Goal: Information Seeking & Learning: Learn about a topic

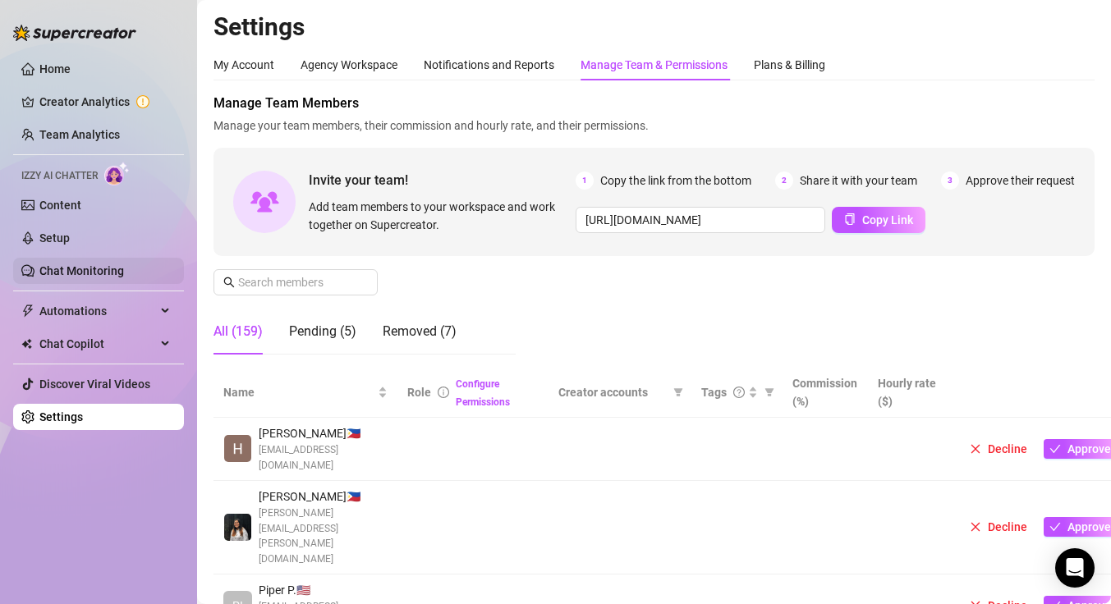
click at [44, 266] on link "Chat Monitoring" at bounding box center [81, 270] width 85 height 13
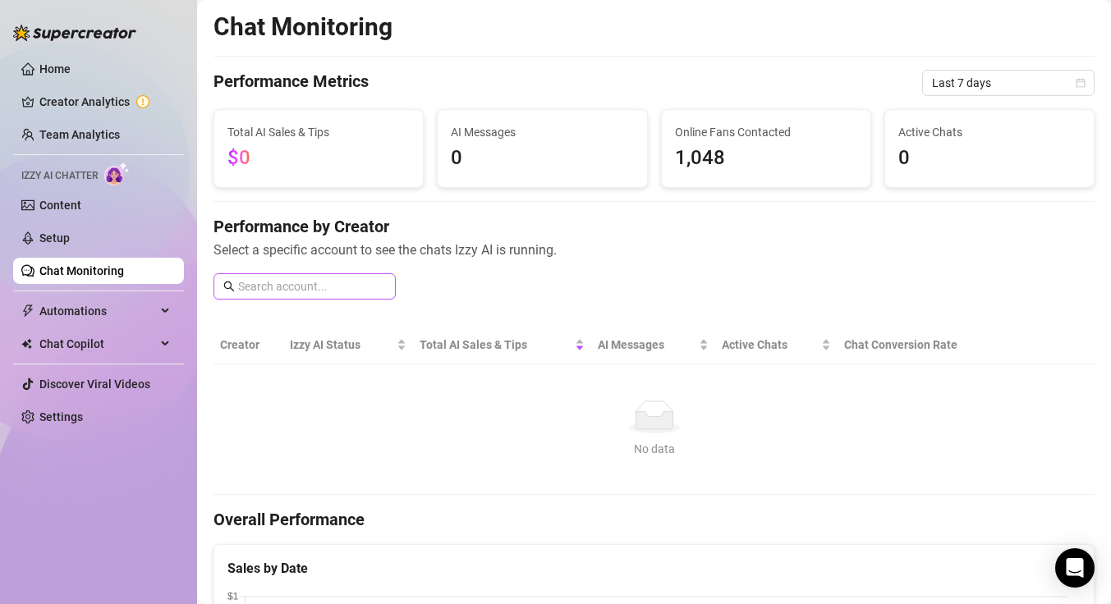
click at [315, 275] on span at bounding box center [304, 286] width 182 height 26
click at [321, 294] on input "text" at bounding box center [312, 286] width 148 height 18
type input "vero"
click at [106, 129] on link "Team Analytics" at bounding box center [79, 134] width 80 height 13
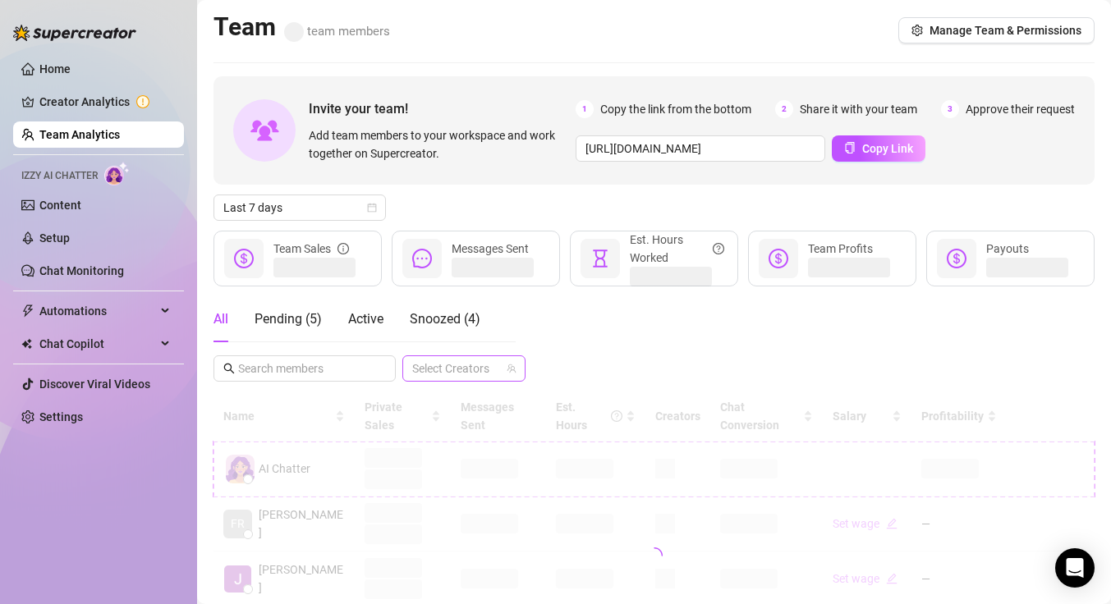
click at [458, 371] on div at bounding box center [455, 368] width 99 height 23
type input "v"
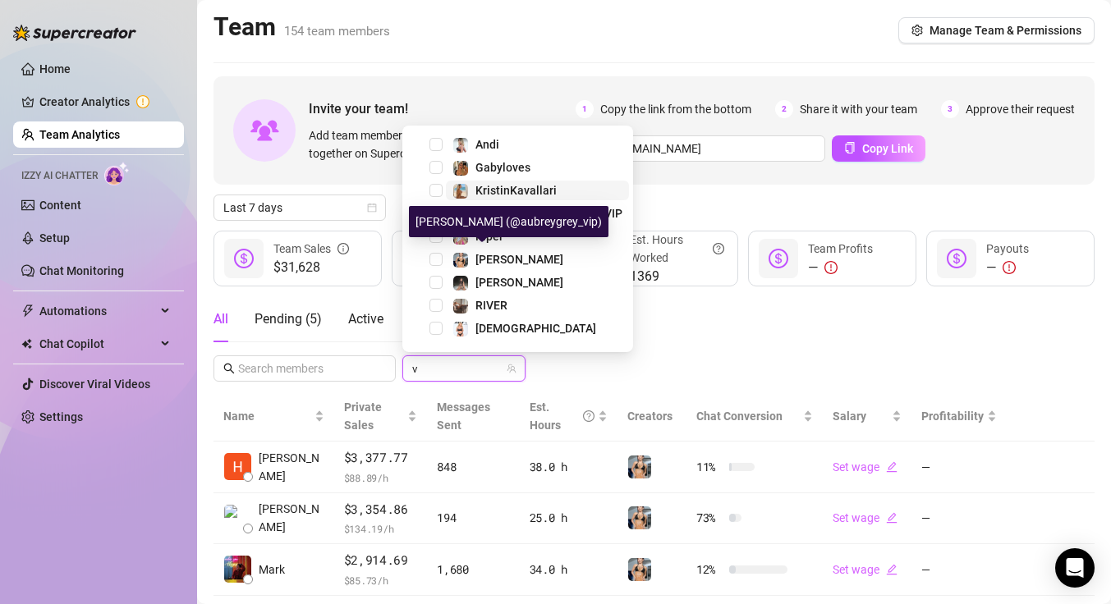
scroll to position [144, 0]
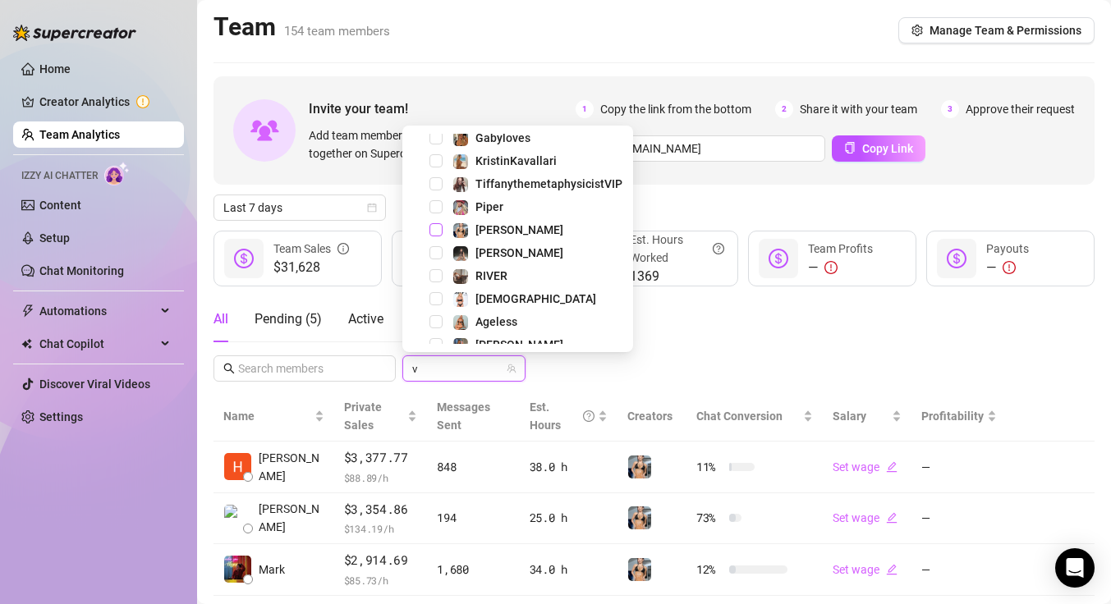
click at [434, 228] on span "Select tree node" at bounding box center [435, 229] width 13 height 13
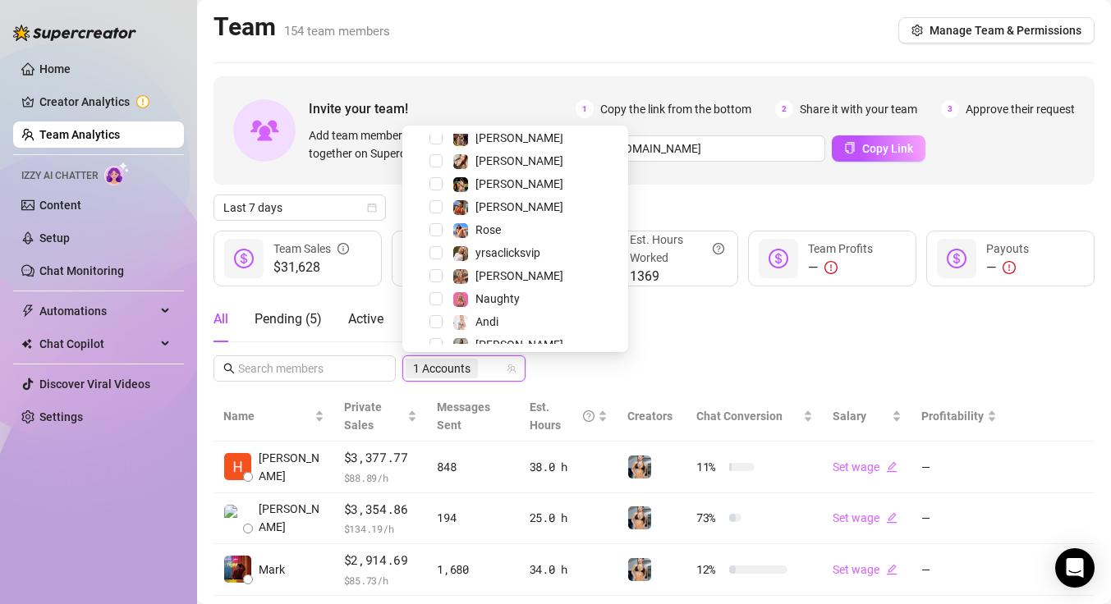
scroll to position [23, 0]
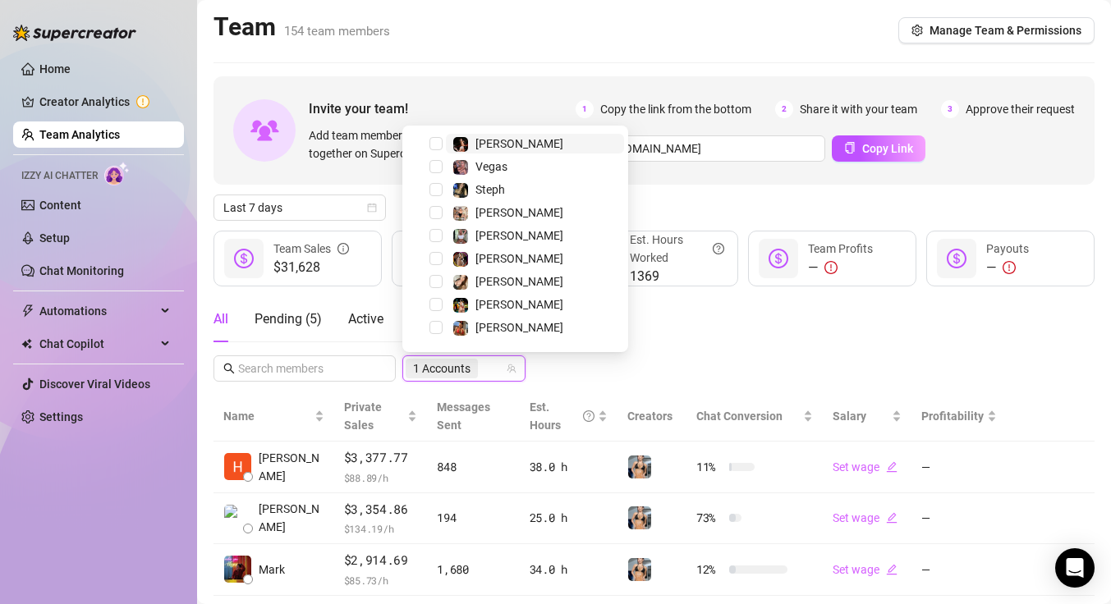
click at [597, 372] on div "All Pending ( 5 ) Active Snoozed ( 4 ) 1 Accounts" at bounding box center [653, 338] width 881 height 85
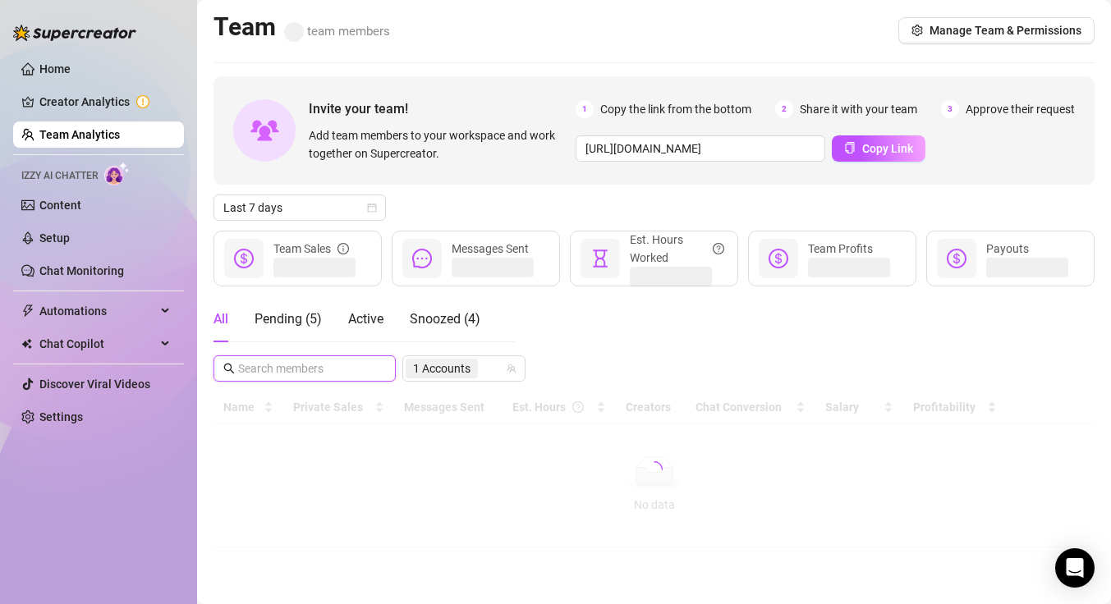
click at [317, 374] on input "text" at bounding box center [305, 369] width 135 height 18
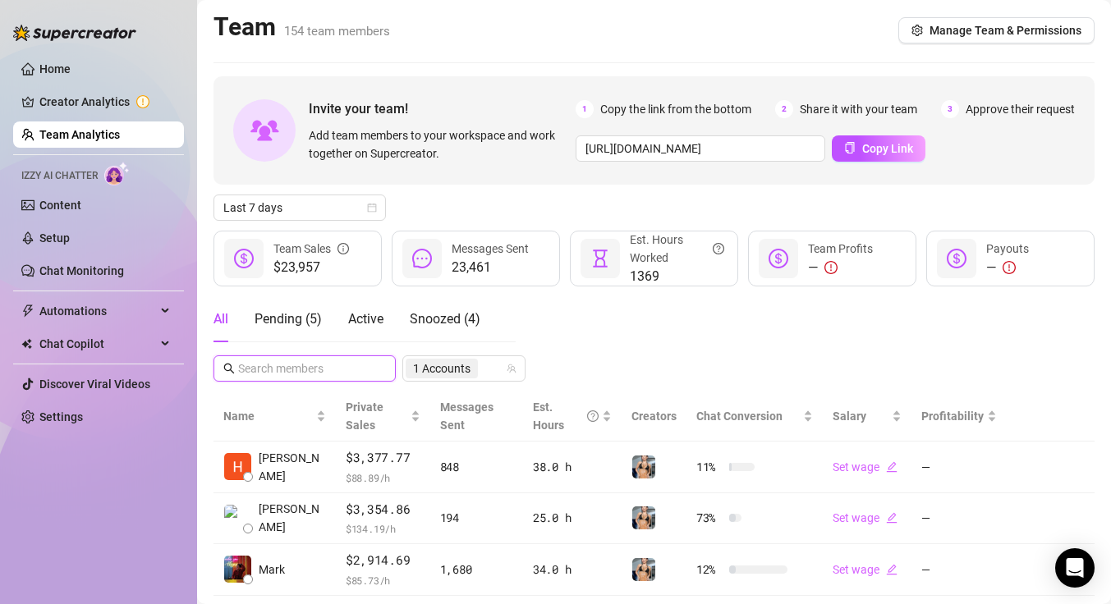
click at [270, 374] on input "text" at bounding box center [305, 369] width 135 height 18
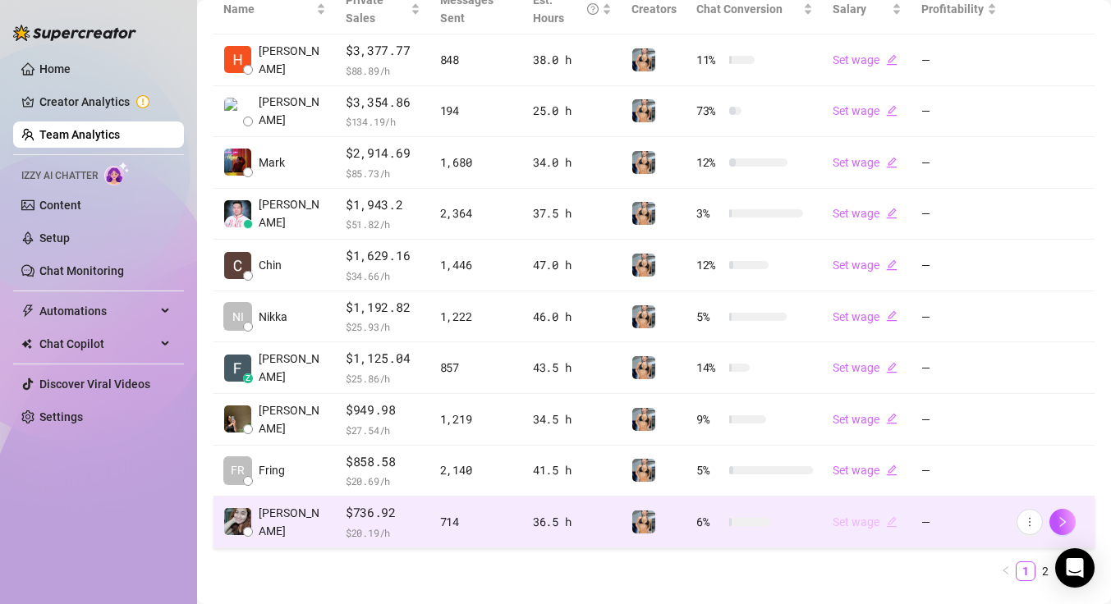
scroll to position [446, 0]
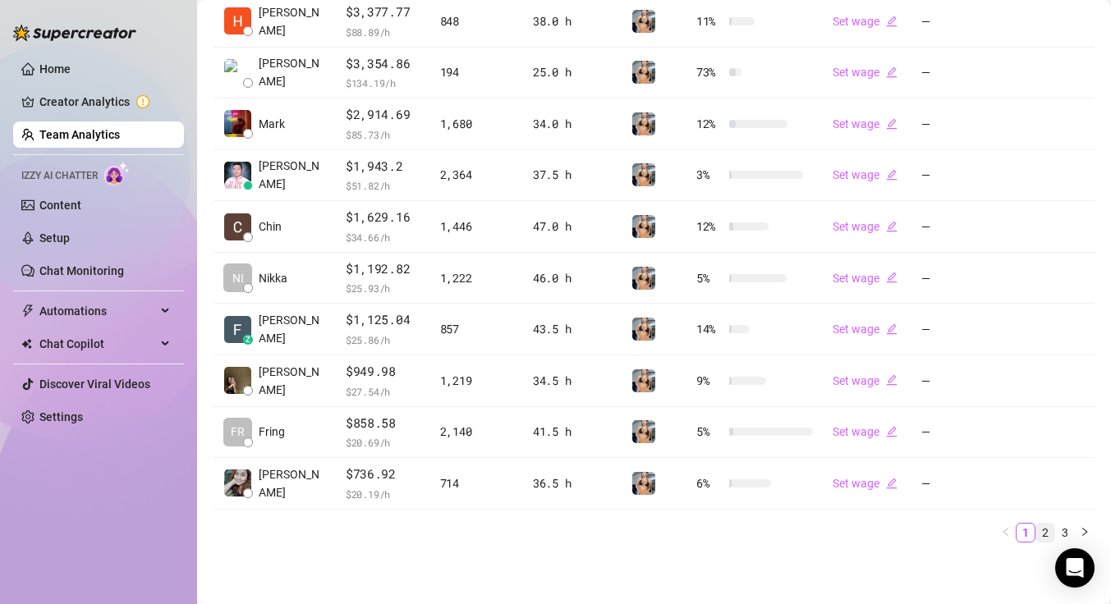
click at [1036, 526] on link "2" at bounding box center [1045, 533] width 18 height 18
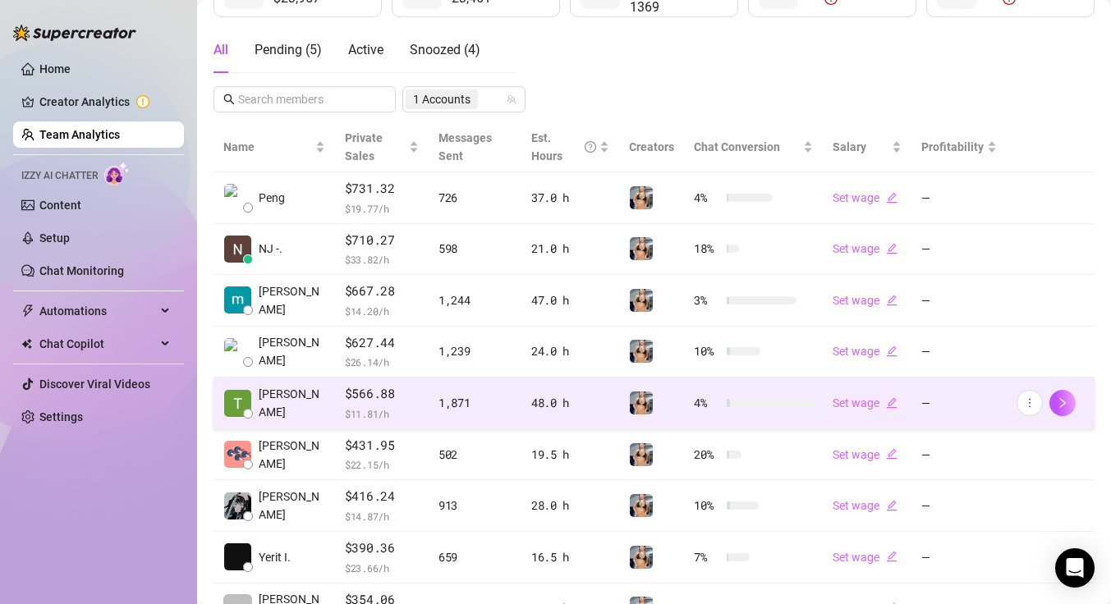
scroll to position [268, 0]
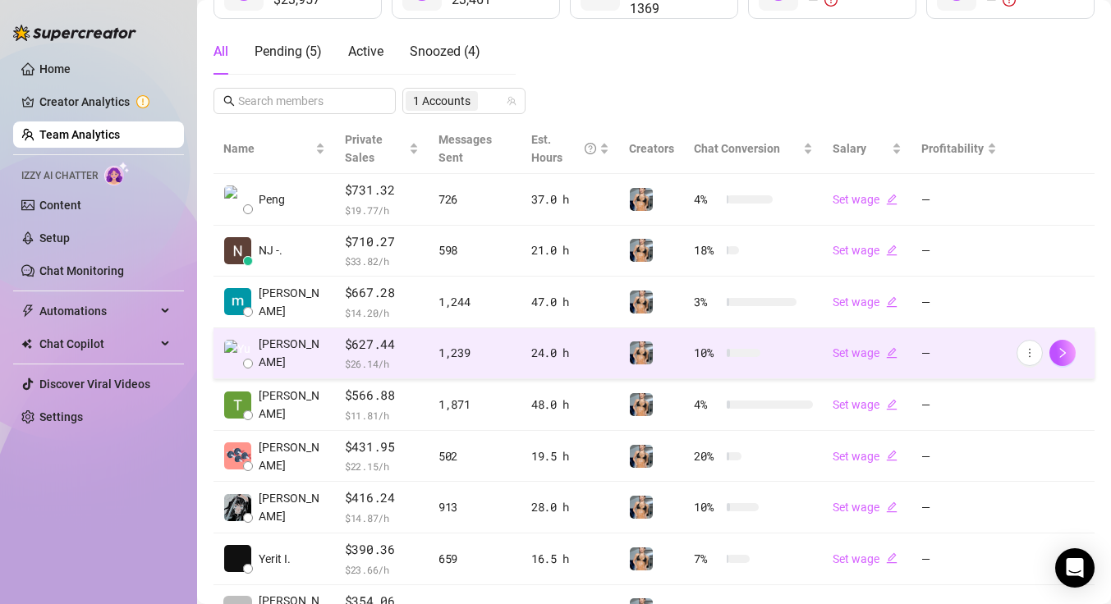
click at [296, 352] on td "[PERSON_NAME]" at bounding box center [273, 354] width 121 height 52
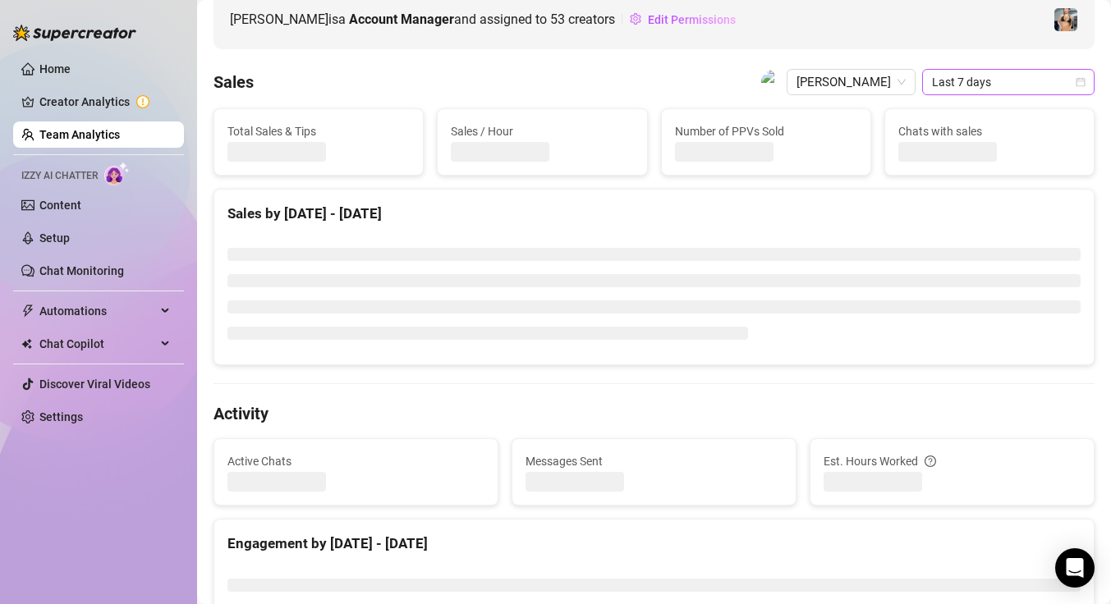
click at [992, 82] on span "Last 7 days" at bounding box center [1008, 82] width 153 height 25
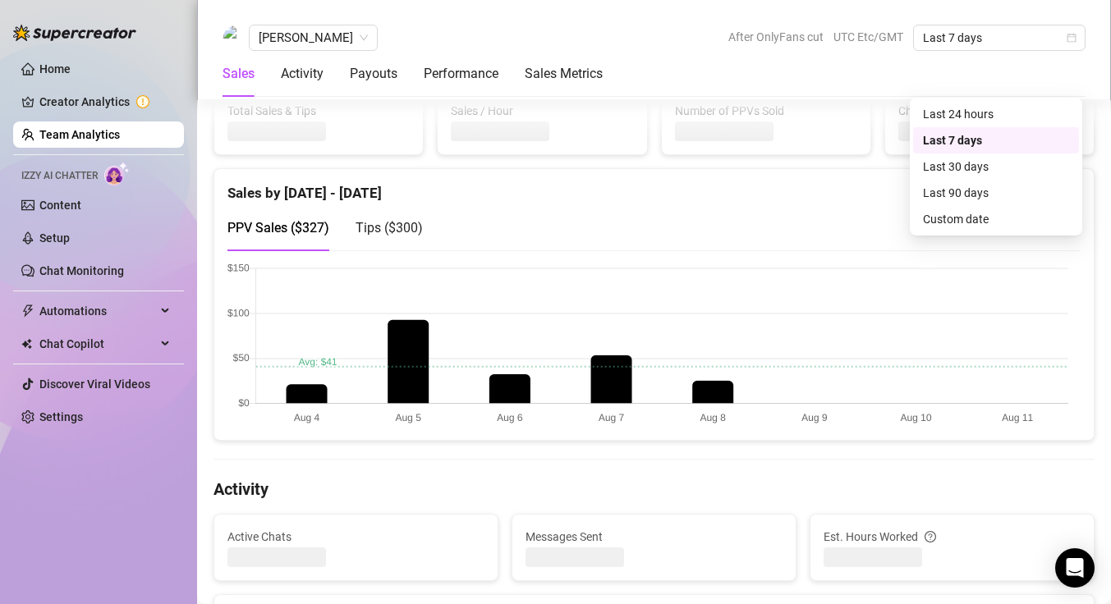
scroll to position [248, 0]
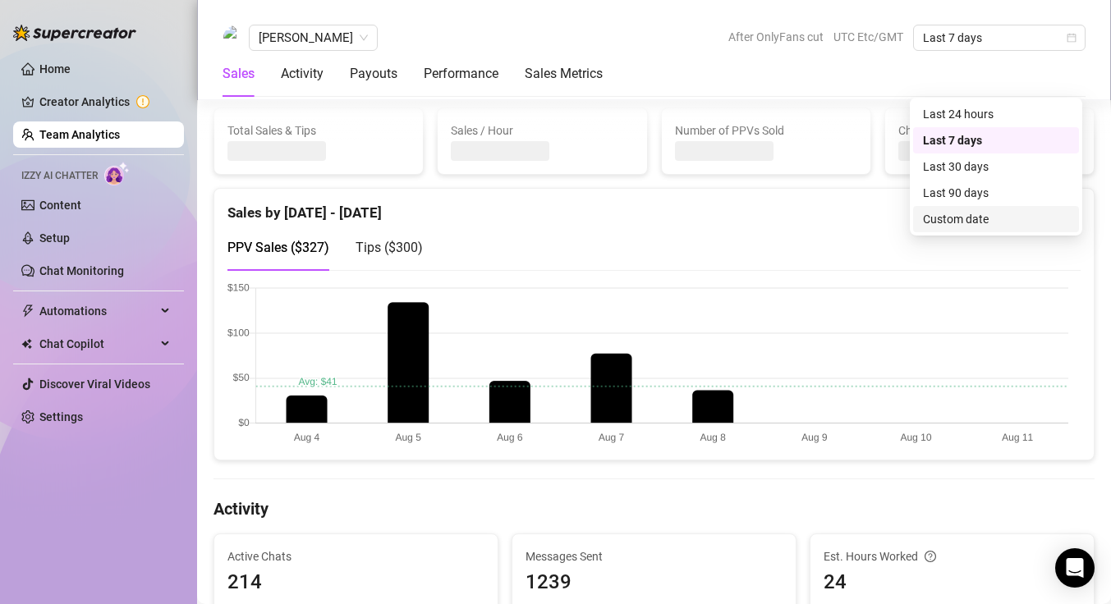
click at [968, 218] on div "Custom date" at bounding box center [996, 219] width 146 height 18
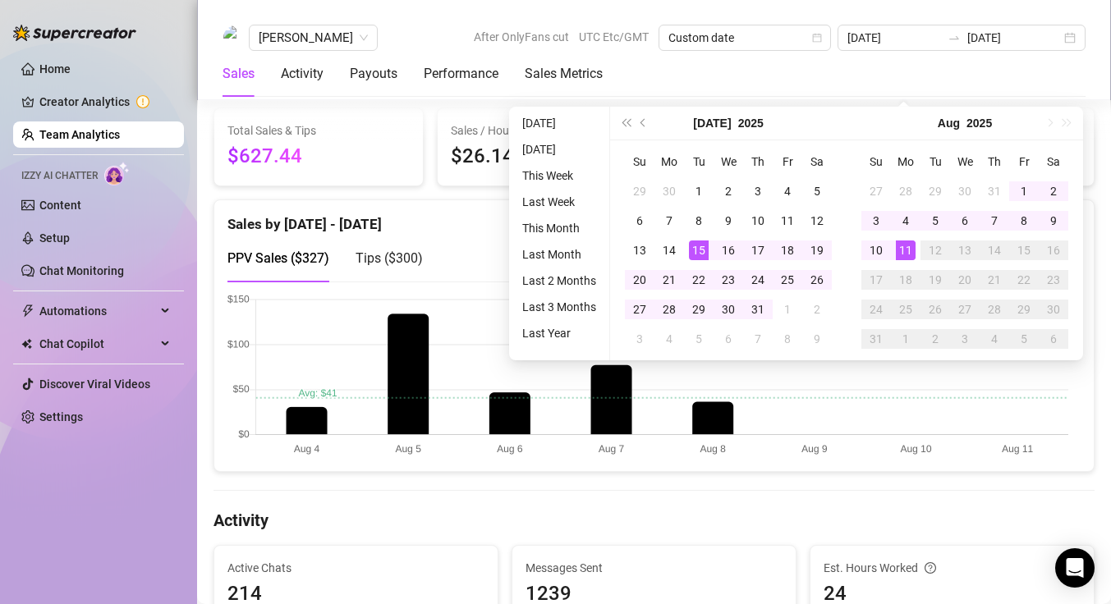
type input "[DATE]"
click at [697, 250] on div "15" at bounding box center [699, 251] width 20 height 20
type input "[DATE]"
click at [761, 311] on div "31" at bounding box center [758, 310] width 20 height 20
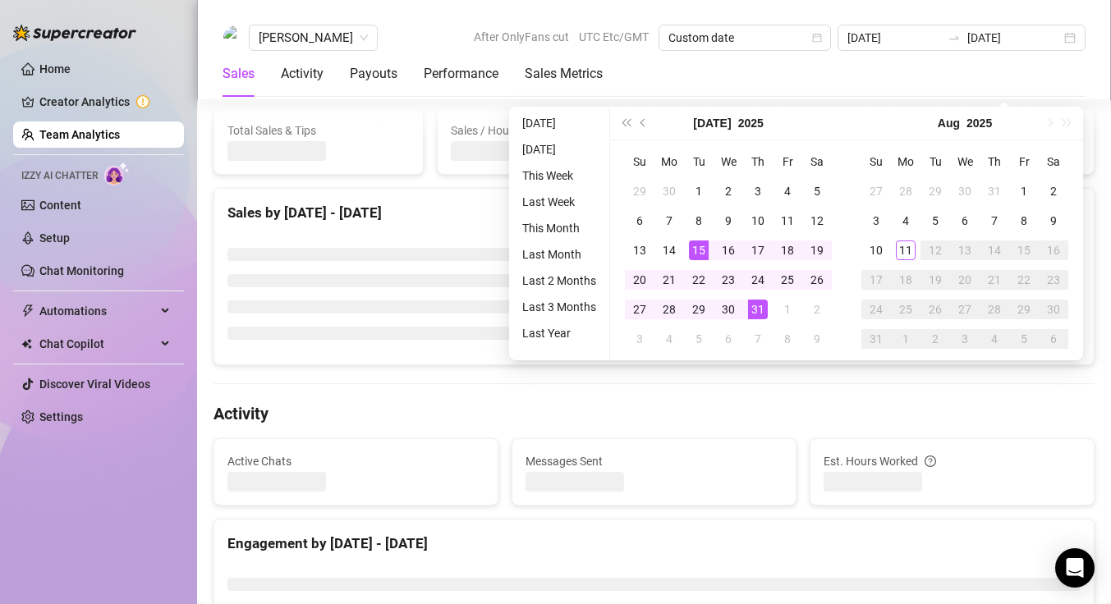
type input "[DATE]"
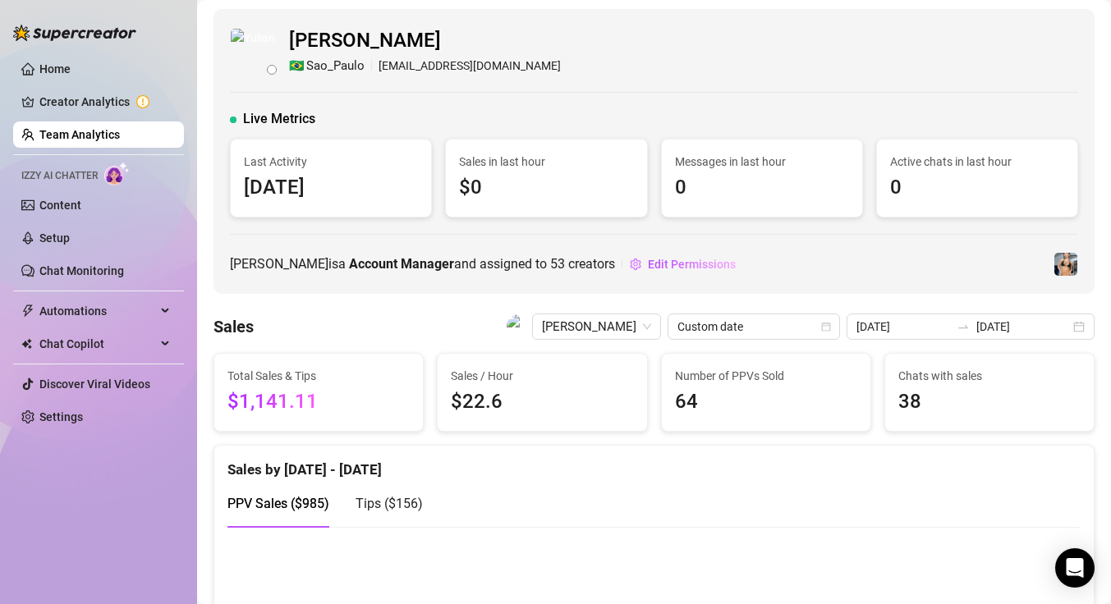
scroll to position [0, 0]
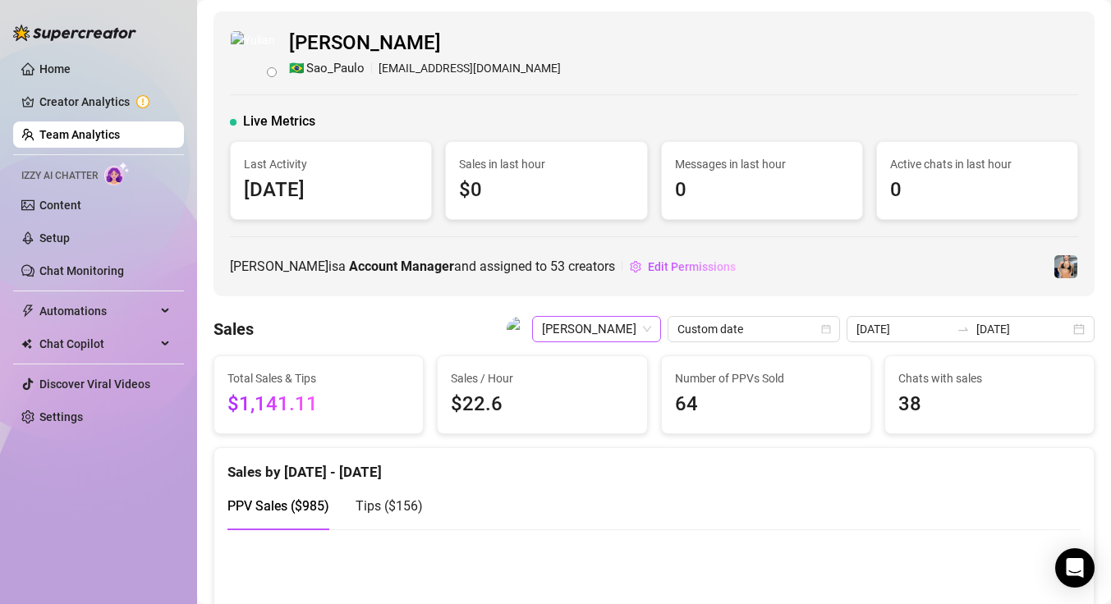
click at [651, 329] on span "[PERSON_NAME]" at bounding box center [596, 329] width 109 height 25
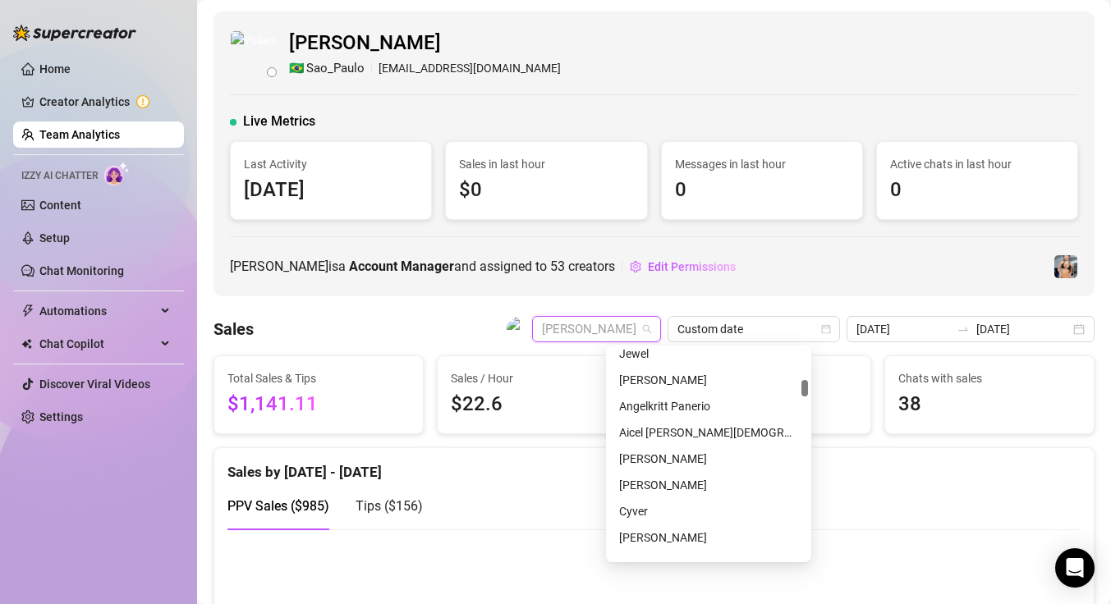
scroll to position [613, 0]
click at [665, 493] on div "[PERSON_NAME]" at bounding box center [708, 484] width 179 height 18
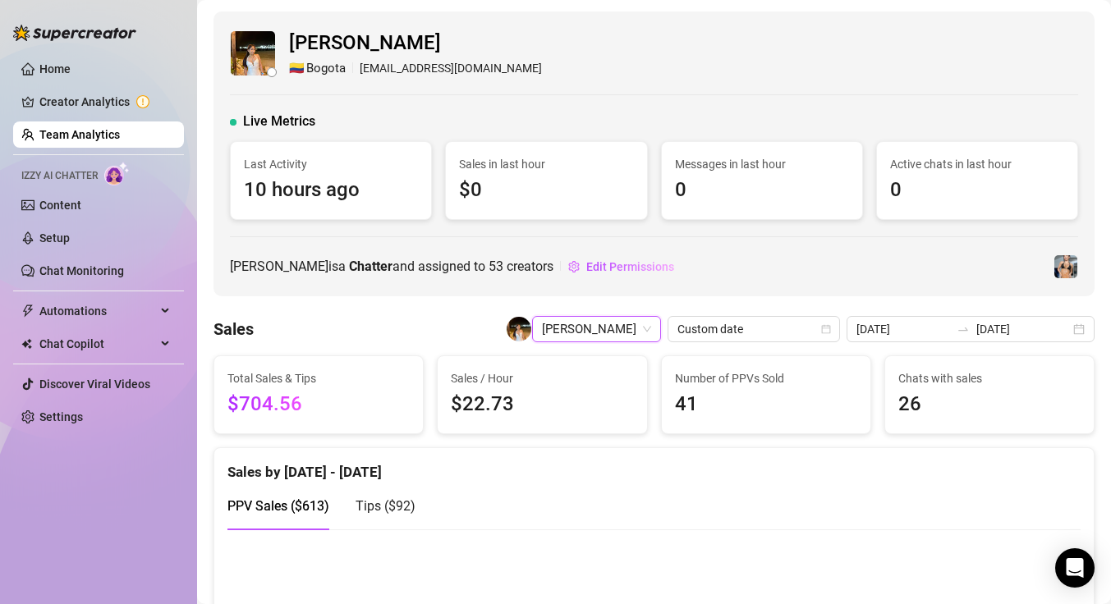
click at [661, 334] on div "[PERSON_NAME]" at bounding box center [596, 329] width 129 height 26
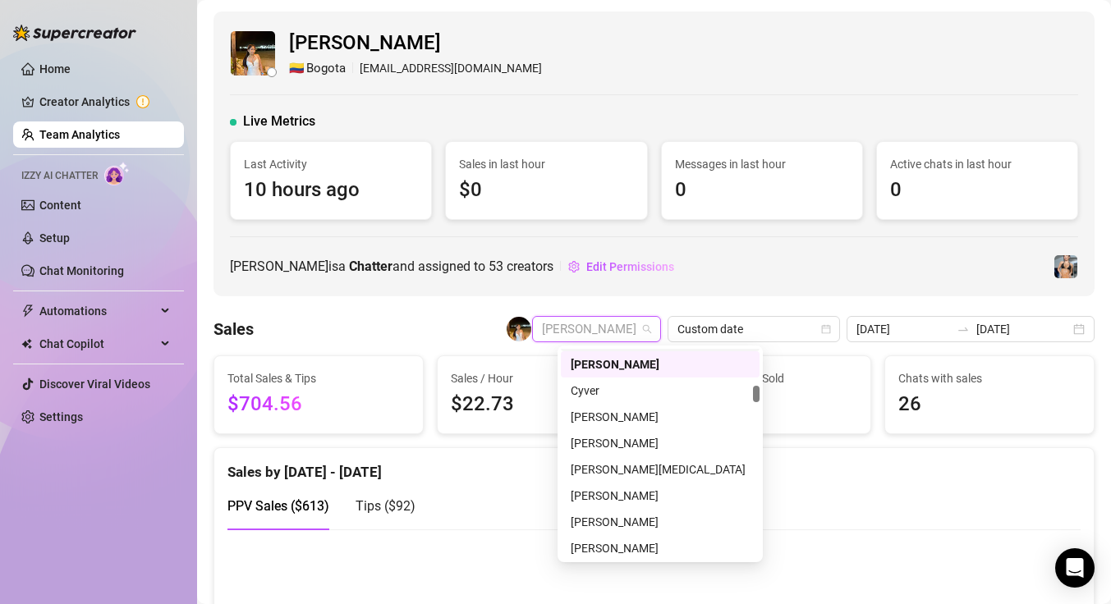
scroll to position [739, 0]
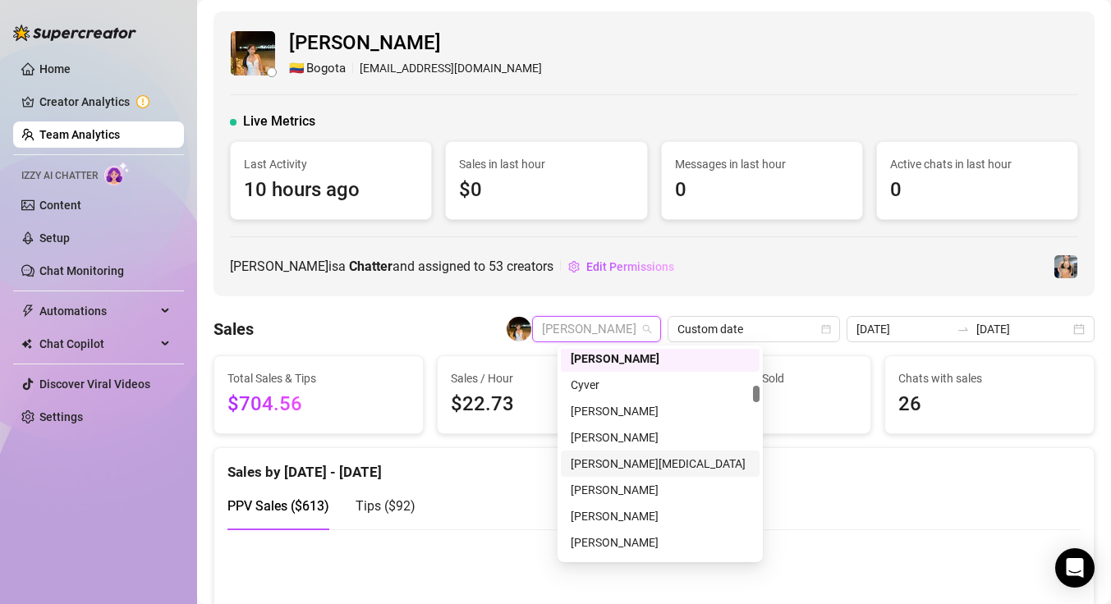
click at [639, 462] on div "[PERSON_NAME][MEDICAL_DATA]" at bounding box center [660, 464] width 179 height 18
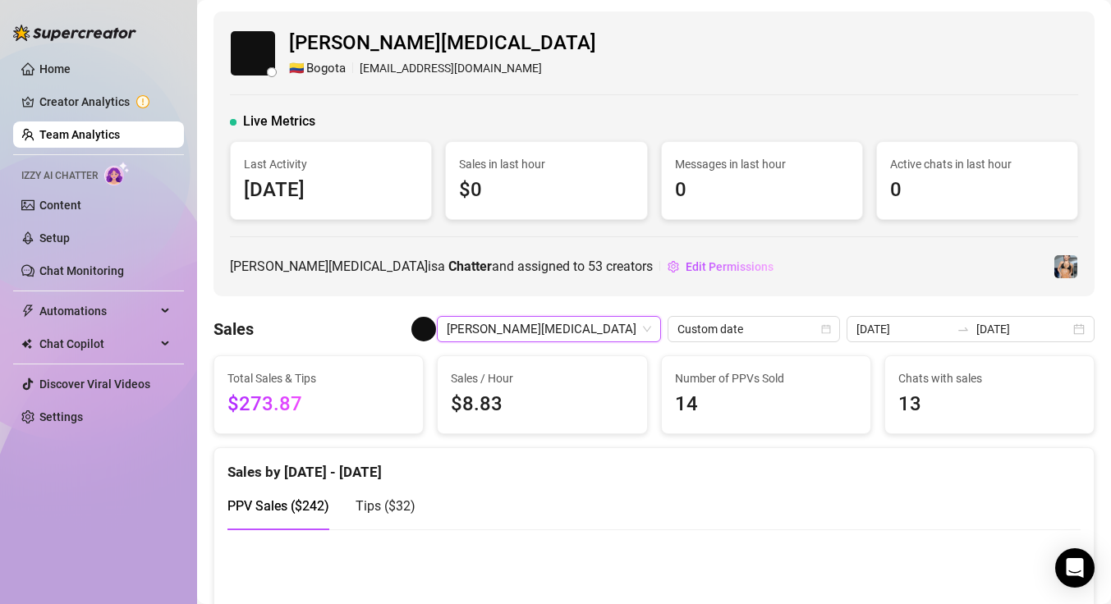
click at [651, 328] on span "[PERSON_NAME][MEDICAL_DATA]" at bounding box center [549, 329] width 204 height 25
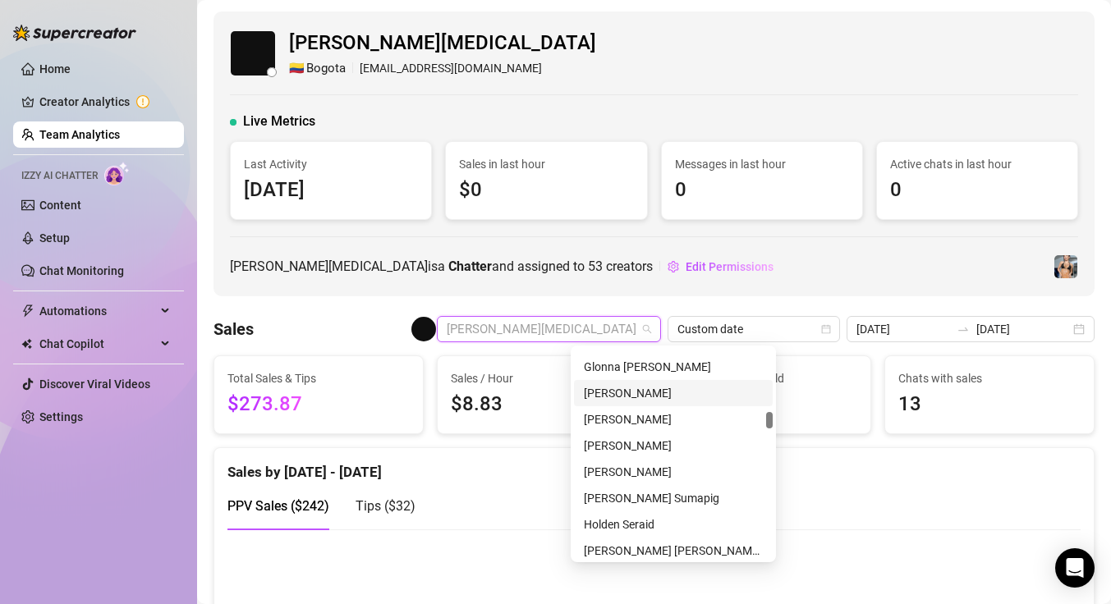
scroll to position [1257, 0]
click at [631, 470] on div "[PERSON_NAME]" at bounding box center [673, 471] width 179 height 18
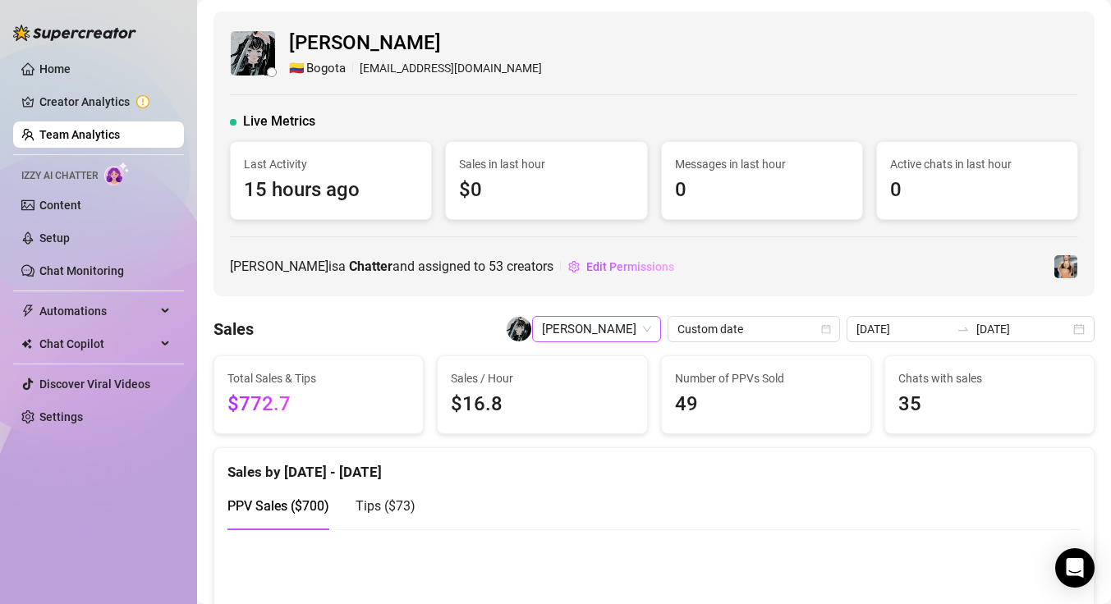
click at [651, 332] on span "[PERSON_NAME]" at bounding box center [596, 329] width 109 height 25
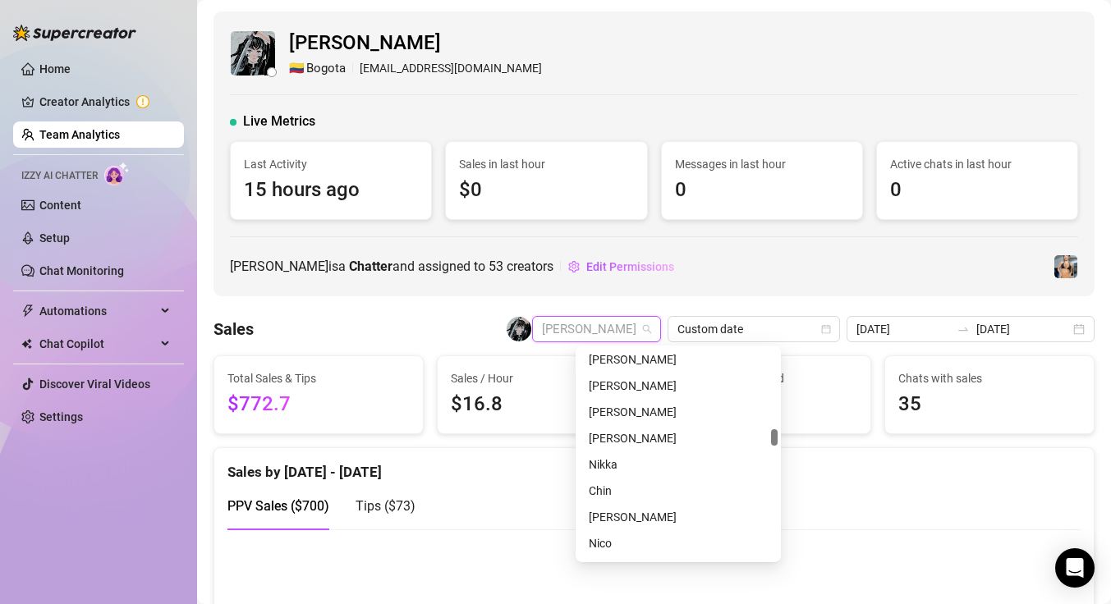
scroll to position [1607, 0]
click at [647, 518] on div "[PERSON_NAME]" at bounding box center [678, 515] width 179 height 18
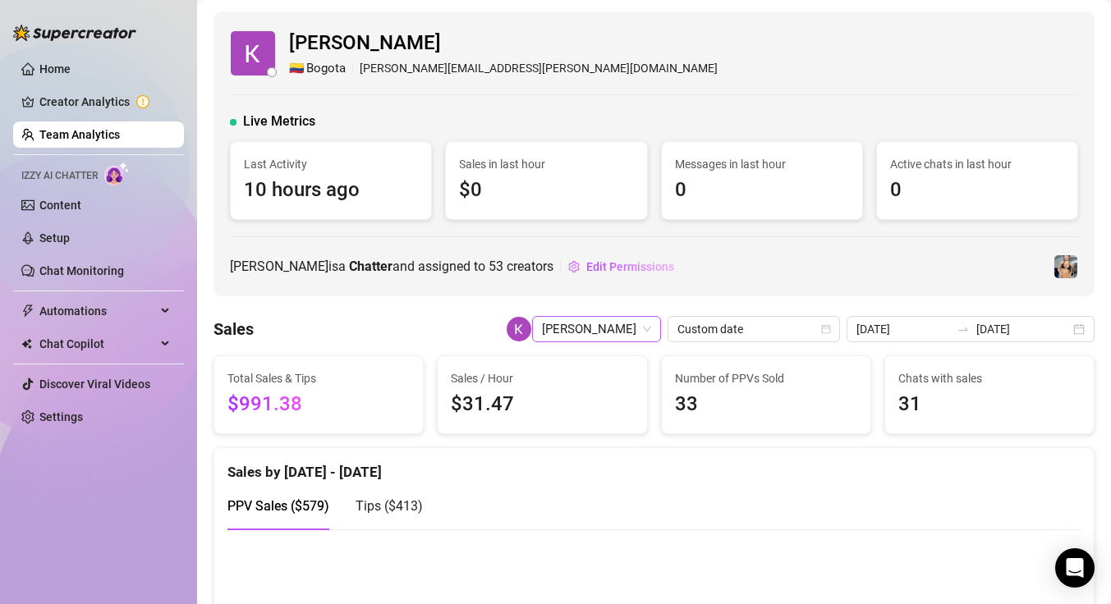
click at [651, 332] on span "[PERSON_NAME]" at bounding box center [596, 329] width 109 height 25
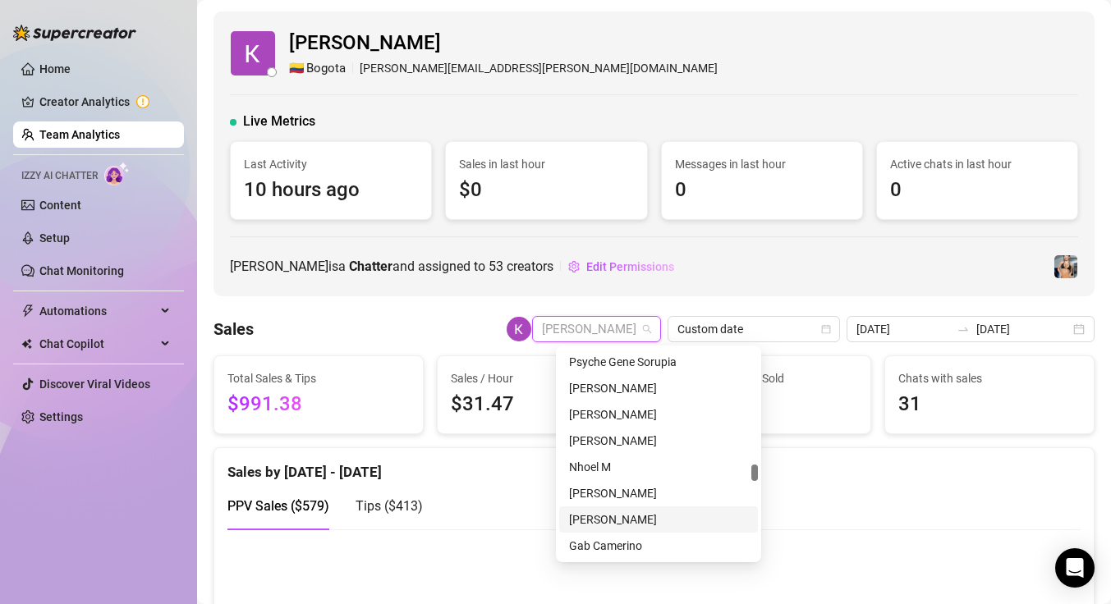
scroll to position [2287, 0]
click at [662, 495] on div "[PERSON_NAME]" at bounding box center [658, 492] width 179 height 18
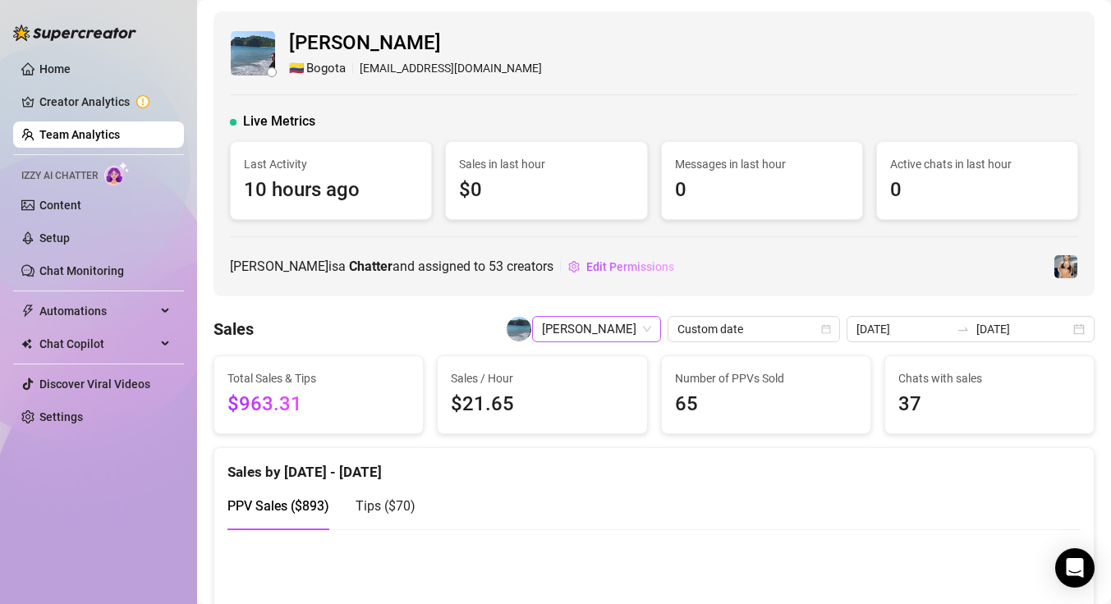
click at [651, 332] on span "[PERSON_NAME]" at bounding box center [596, 329] width 109 height 25
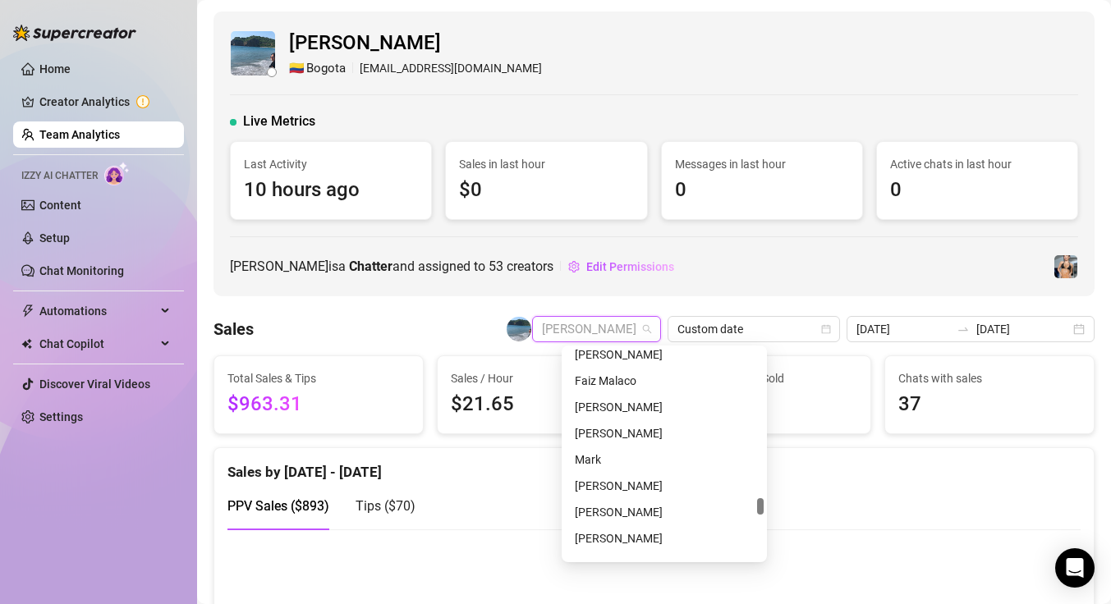
scroll to position [2951, 0]
click at [591, 488] on div "[PERSON_NAME]" at bounding box center [664, 484] width 179 height 18
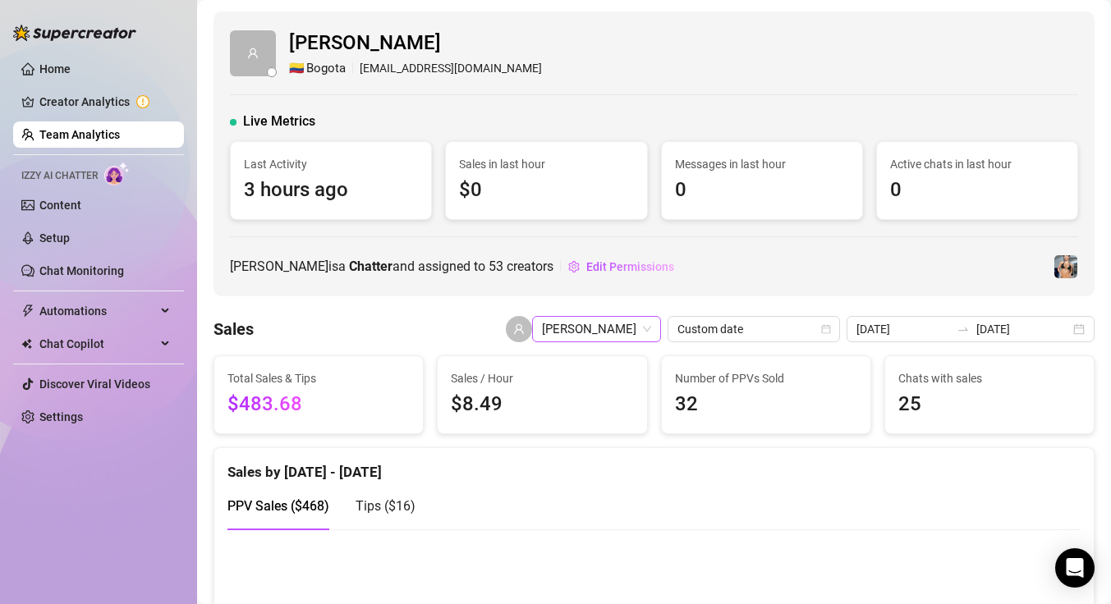
click at [661, 328] on div "[PERSON_NAME]" at bounding box center [596, 329] width 129 height 26
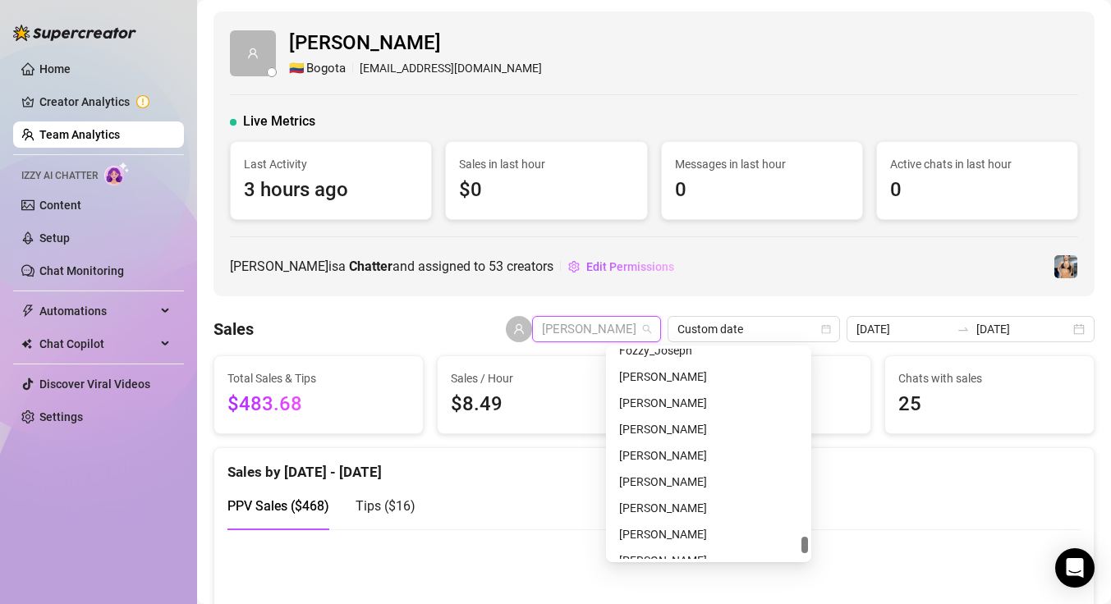
scroll to position [3725, 0]
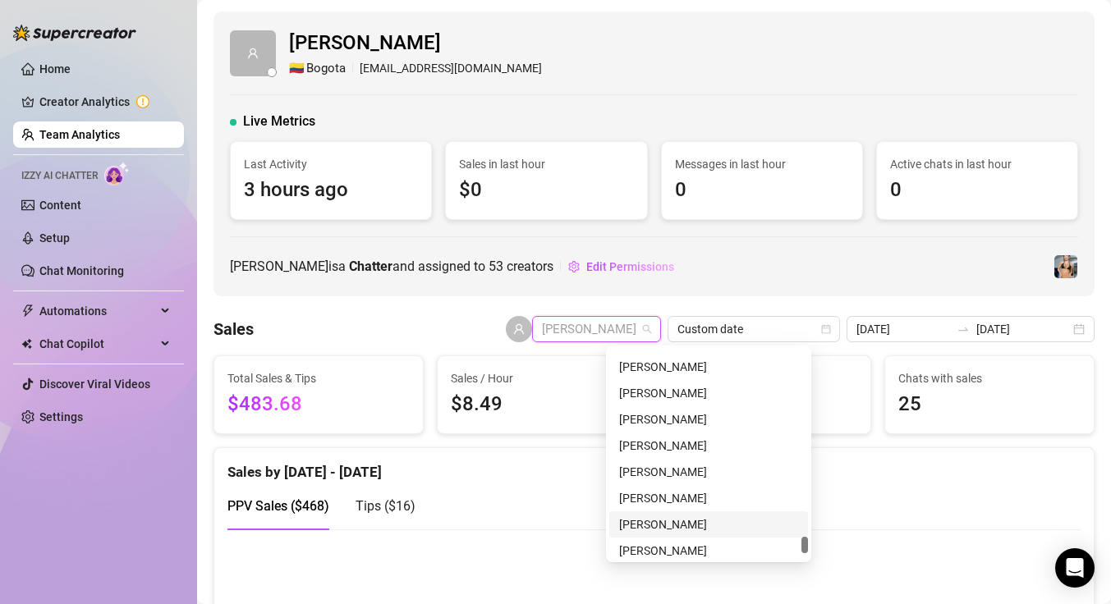
click at [690, 520] on div "[PERSON_NAME]" at bounding box center [708, 525] width 179 height 18
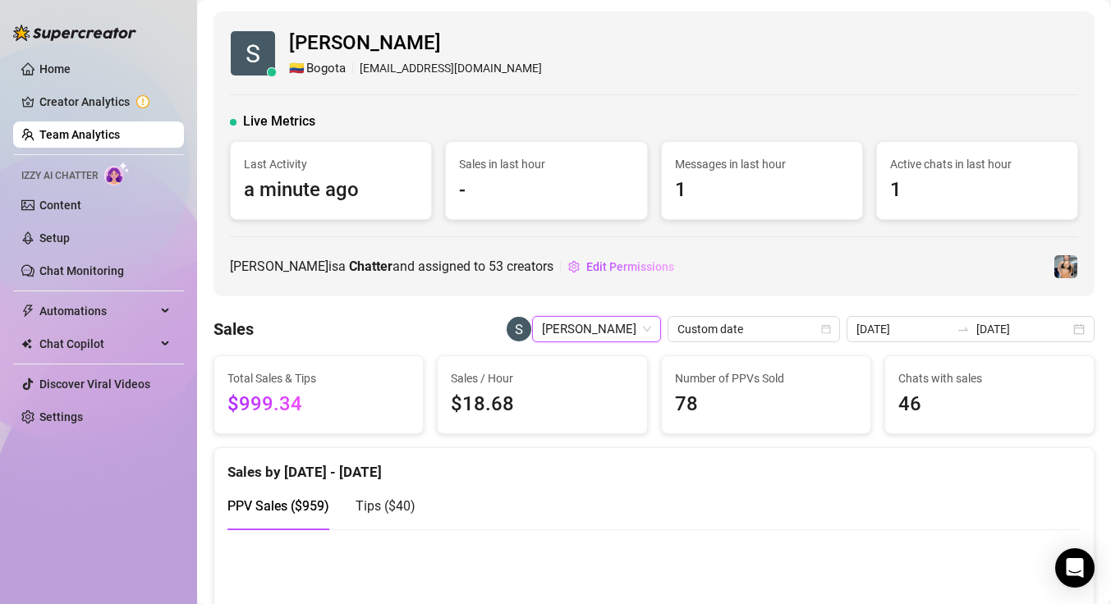
click at [651, 329] on span "[PERSON_NAME]" at bounding box center [596, 329] width 109 height 25
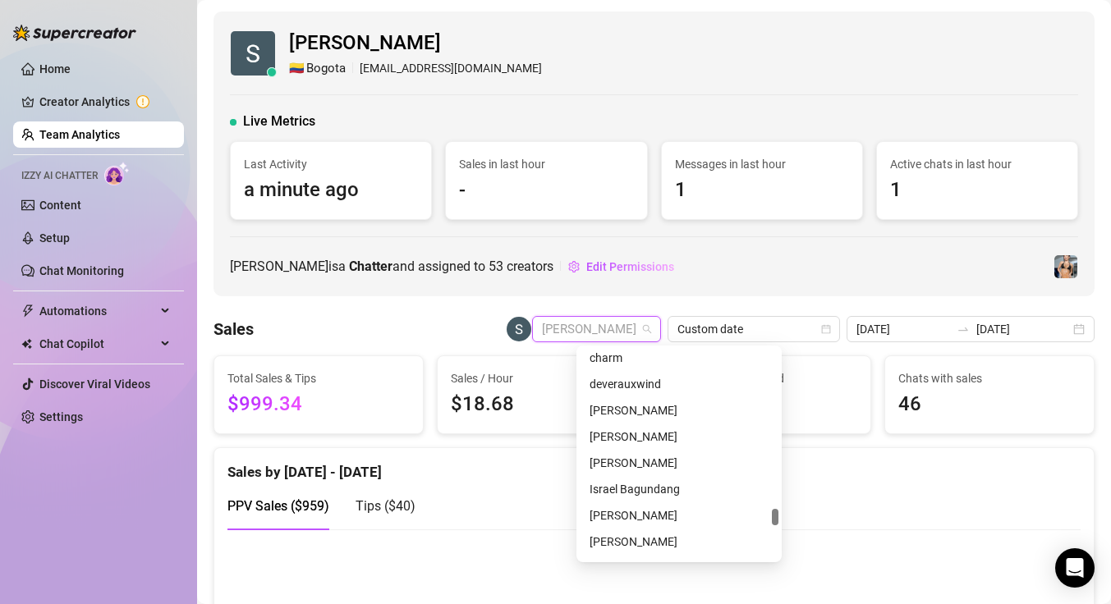
scroll to position [3167, 0]
